Goal: Task Accomplishment & Management: Complete application form

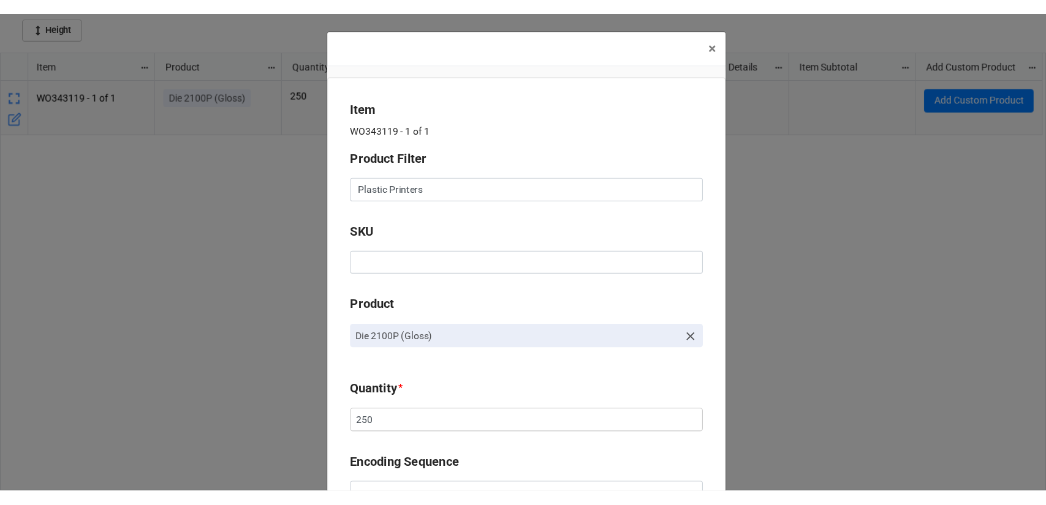
scroll to position [429, 0]
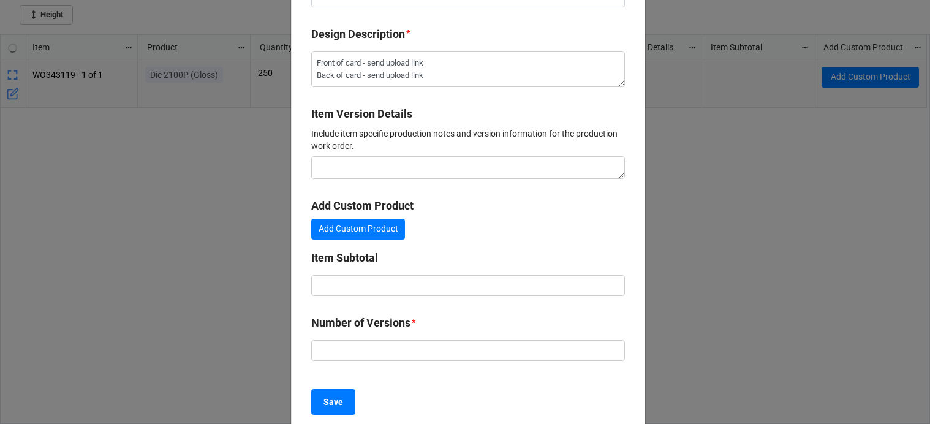
type textarea "x"
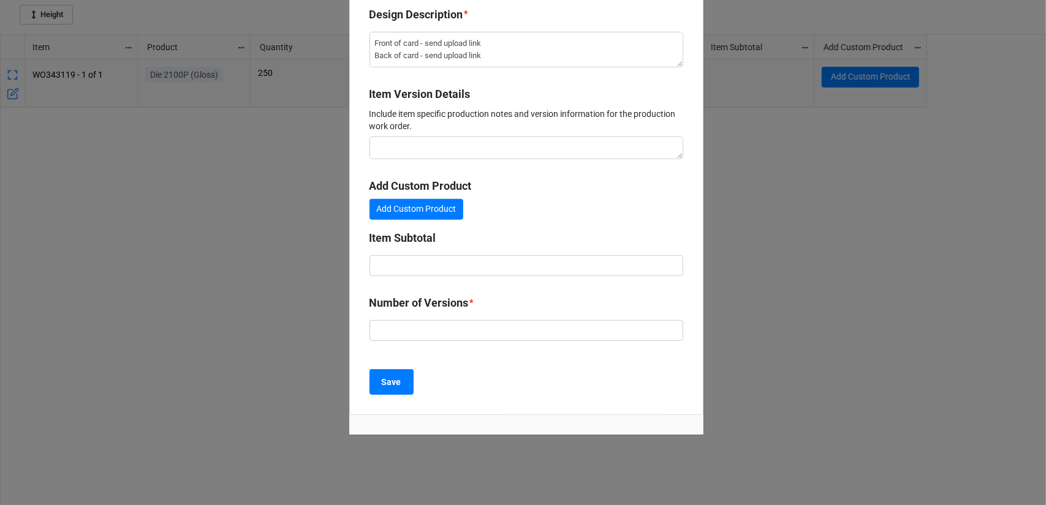
scroll to position [453, 0]
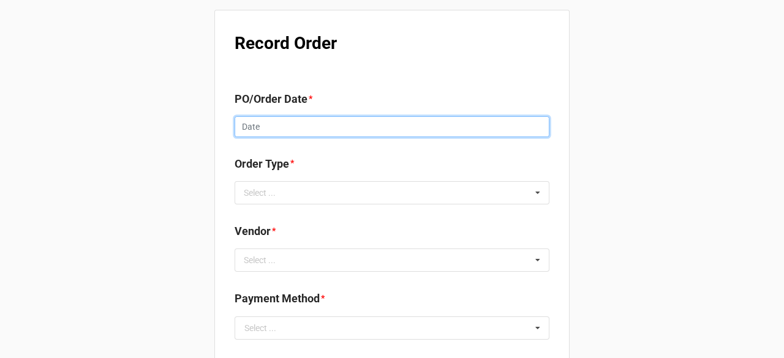
click at [274, 127] on input "text" at bounding box center [392, 126] width 315 height 21
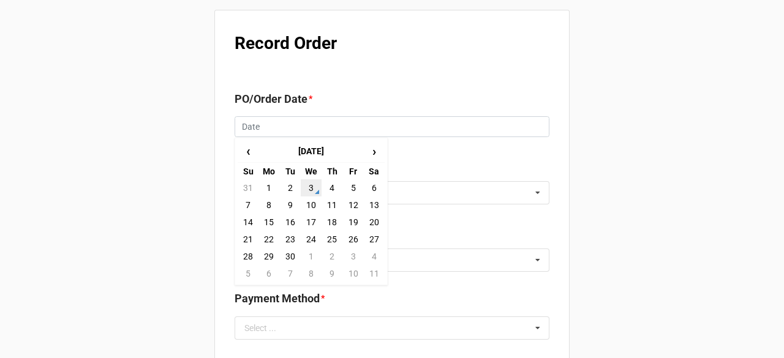
click at [316, 187] on td "3" at bounding box center [311, 188] width 21 height 17
type input "[DATE]"
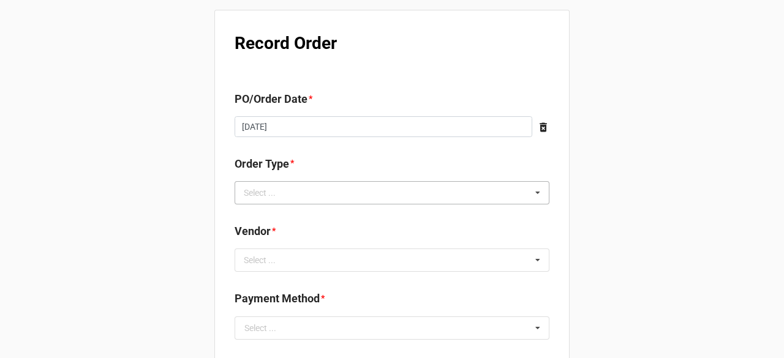
click at [308, 194] on div "Select ... Inventory Replenishment Item Requested Associated with a Specific Job" at bounding box center [392, 192] width 315 height 23
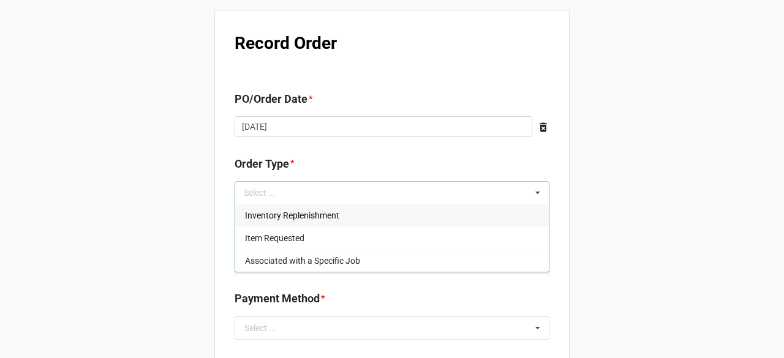
click at [306, 216] on span "Inventory Replenishment" at bounding box center [292, 216] width 94 height 10
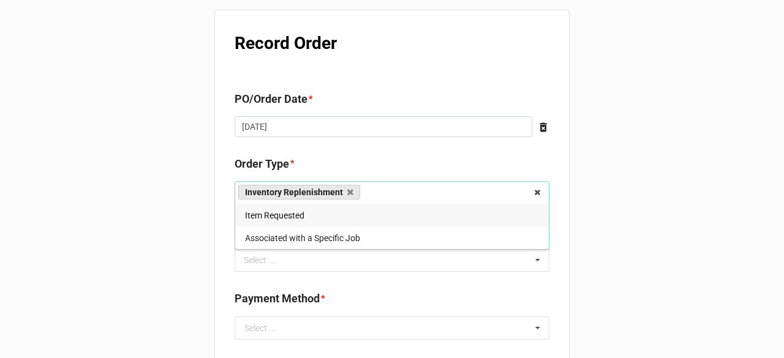
click at [295, 268] on div "Select ... No results found." at bounding box center [392, 260] width 315 height 23
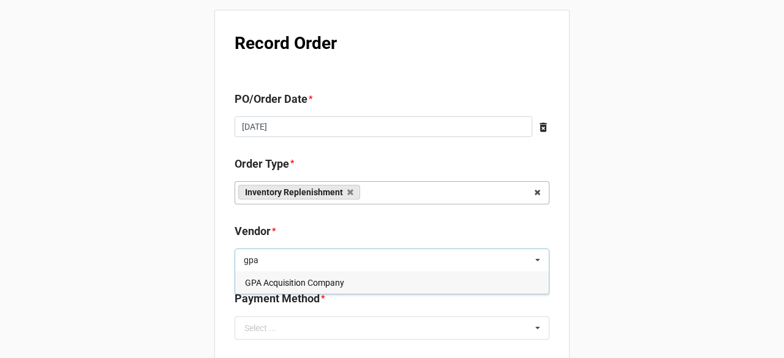
type input "gpa"
click at [297, 282] on span "GPA Acquisition Company" at bounding box center [294, 283] width 99 height 10
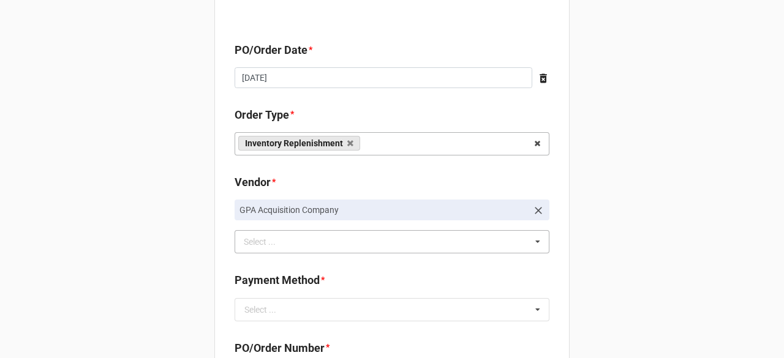
scroll to position [245, 0]
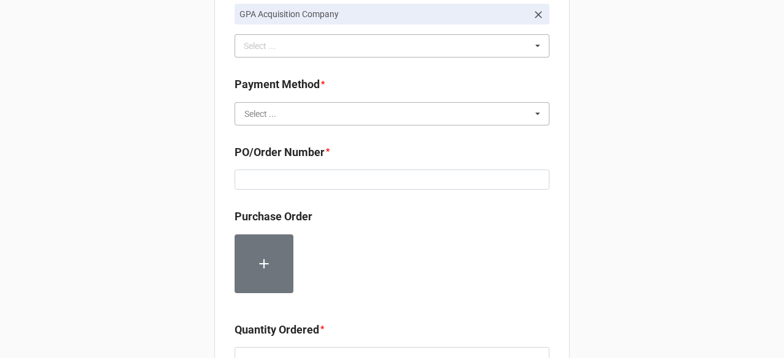
click at [277, 123] on input "text" at bounding box center [393, 114] width 314 height 22
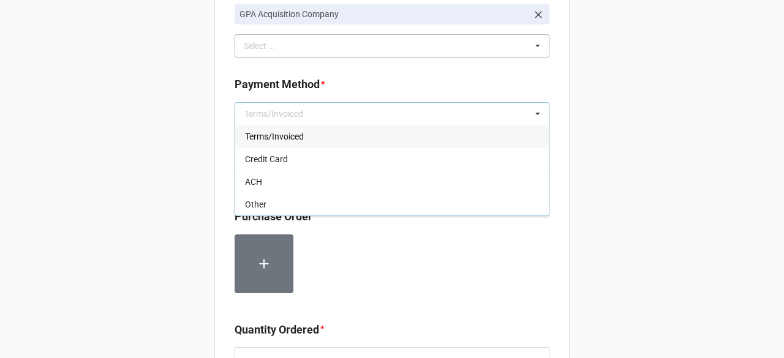
drag, startPoint x: 284, startPoint y: 134, endPoint x: 279, endPoint y: 140, distance: 7.8
click at [286, 134] on span "Terms/Invoiced" at bounding box center [274, 137] width 59 height 10
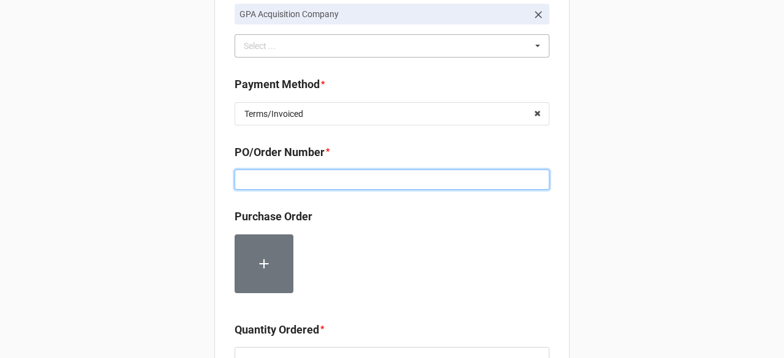
click at [274, 180] on input at bounding box center [392, 180] width 315 height 21
paste input "MTL1000003169"
click at [247, 184] on input "MTL1000003169" at bounding box center [392, 180] width 315 height 21
paste input "160197"
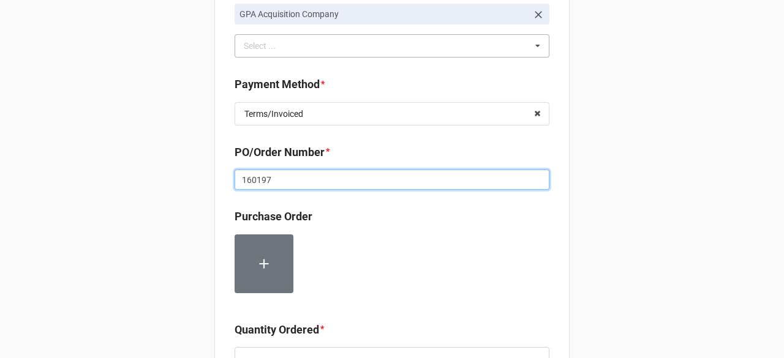
type input "160197"
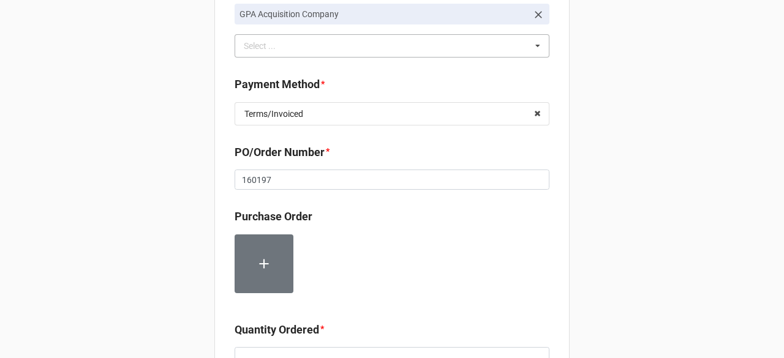
click at [485, 264] on div at bounding box center [392, 269] width 315 height 69
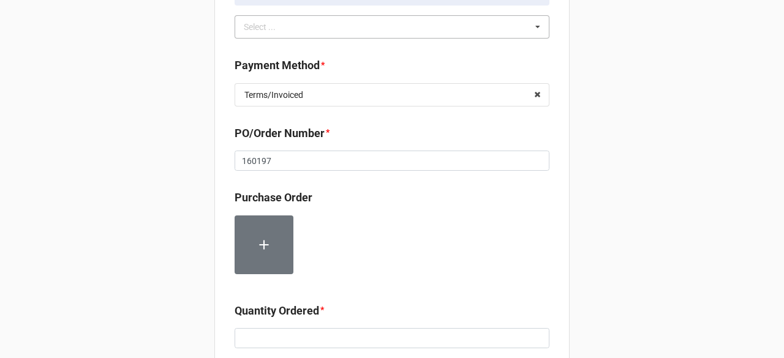
scroll to position [429, 0]
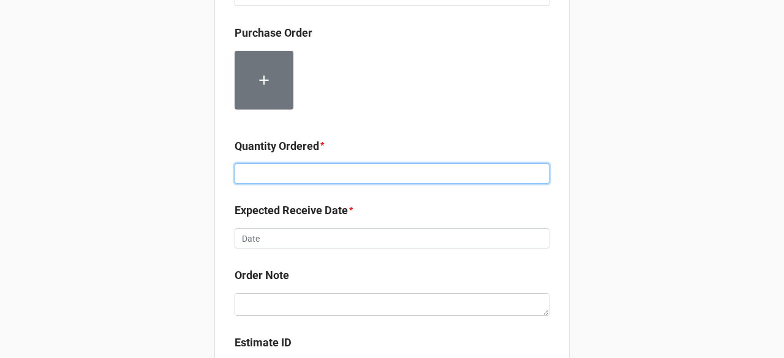
click at [293, 180] on input at bounding box center [392, 174] width 315 height 21
type input "12000"
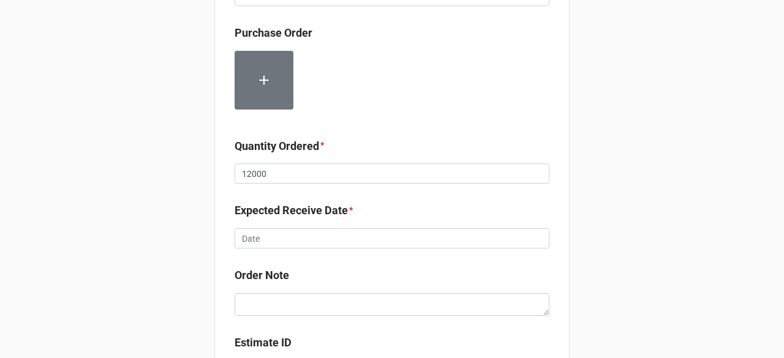
click at [142, 215] on div "Record Order PO/Order Date * [DATE] ‹ [DATE] › Su Mo Tu We Th Fr Sa 31 1 2 3 4 …" at bounding box center [392, 56] width 784 height 971
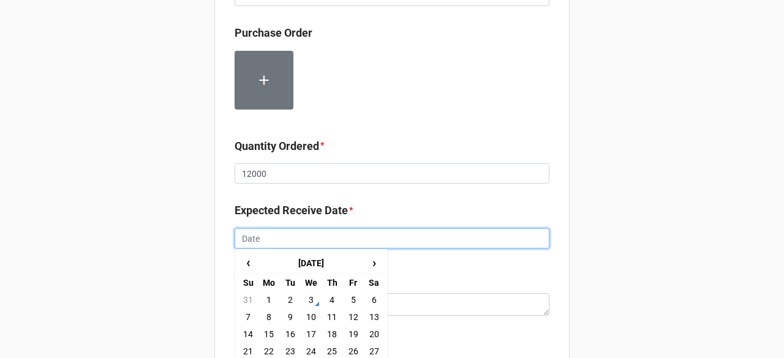
click at [305, 240] on input "text" at bounding box center [392, 239] width 315 height 21
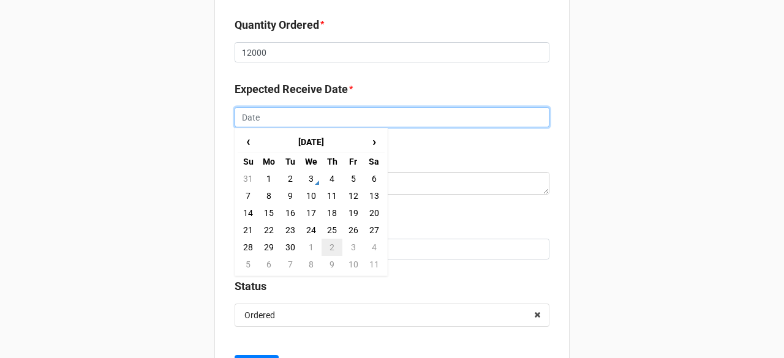
scroll to position [551, 0]
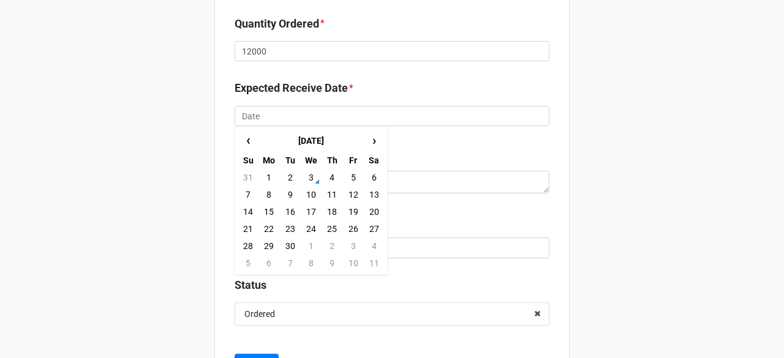
click at [351, 175] on td "5" at bounding box center [353, 177] width 21 height 17
type input "9/5/2025"
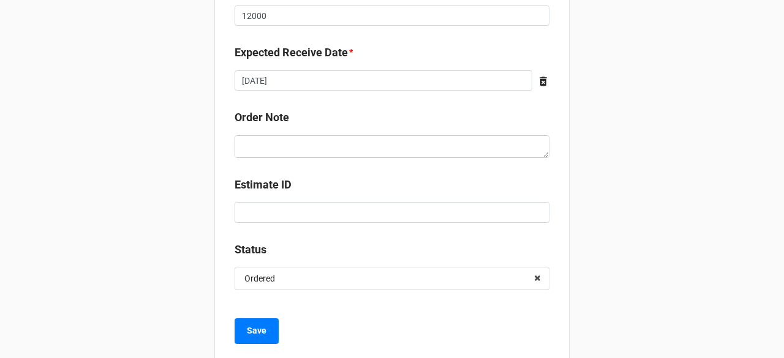
scroll to position [611, 0]
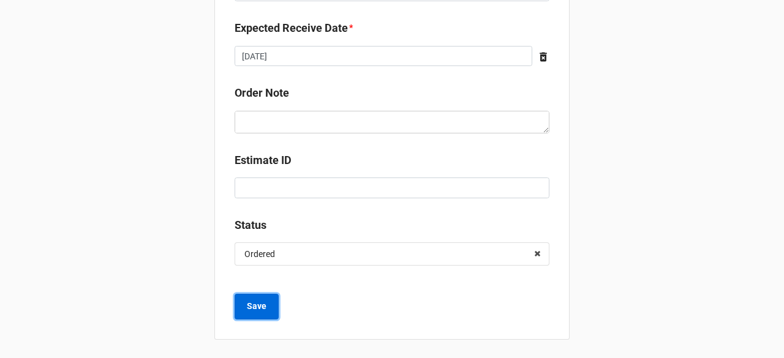
click at [249, 300] on b "Save" at bounding box center [257, 306] width 20 height 13
